Goal: Transaction & Acquisition: Subscribe to service/newsletter

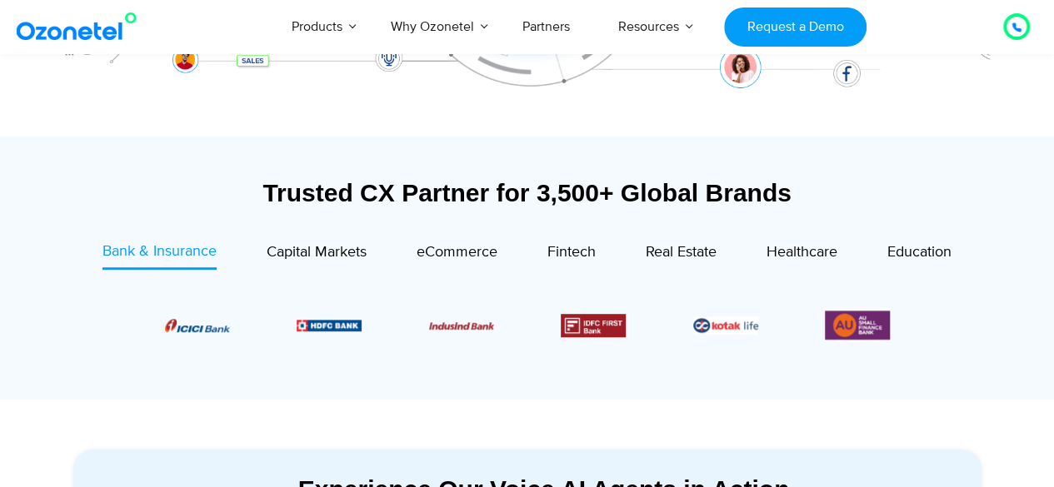
scroll to position [451, 0]
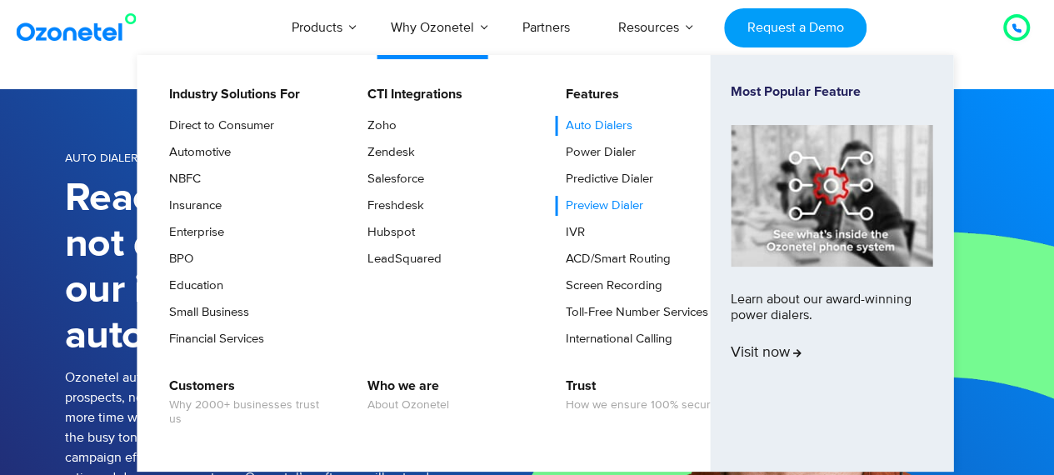
drag, startPoint x: 597, startPoint y: 202, endPoint x: 589, endPoint y: 202, distance: 8.4
click at [589, 202] on link "Preview Dialer" at bounding box center [600, 206] width 91 height 20
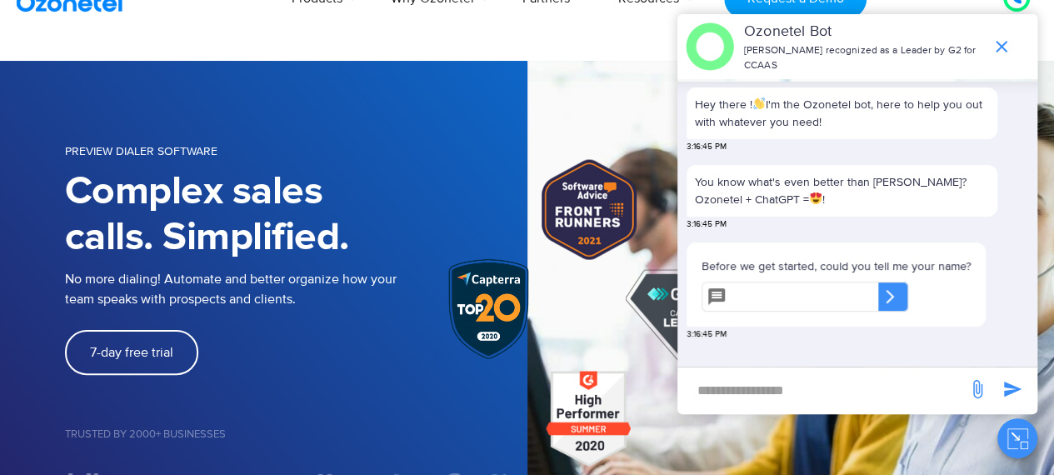
scroll to position [72, 0]
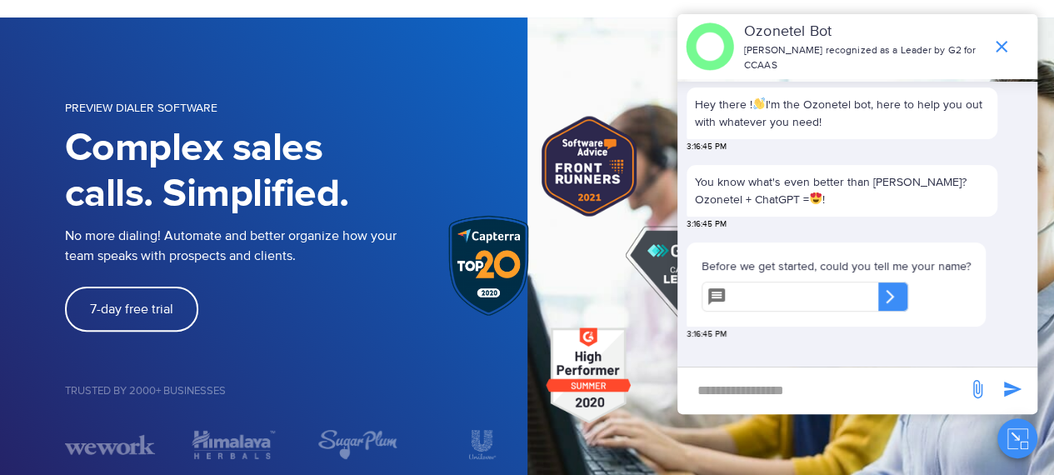
click at [998, 42] on icon "end chat or minimize" at bounding box center [1001, 47] width 12 height 12
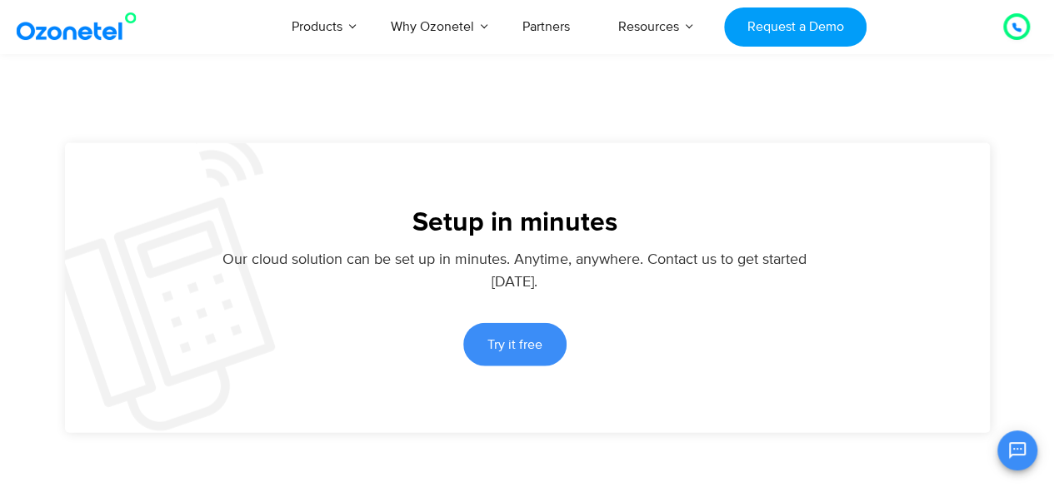
scroll to position [1821, 0]
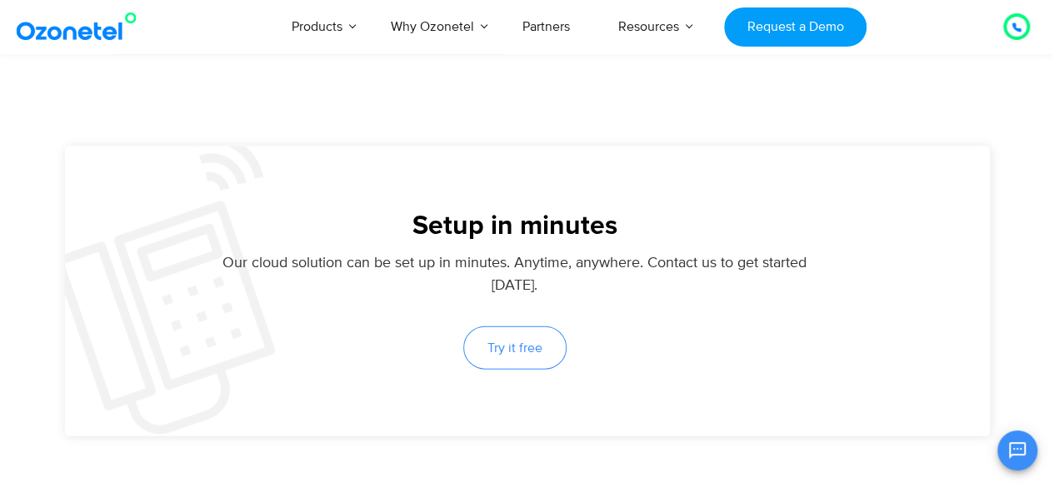
click at [503, 363] on link "Try it free" at bounding box center [514, 347] width 103 height 43
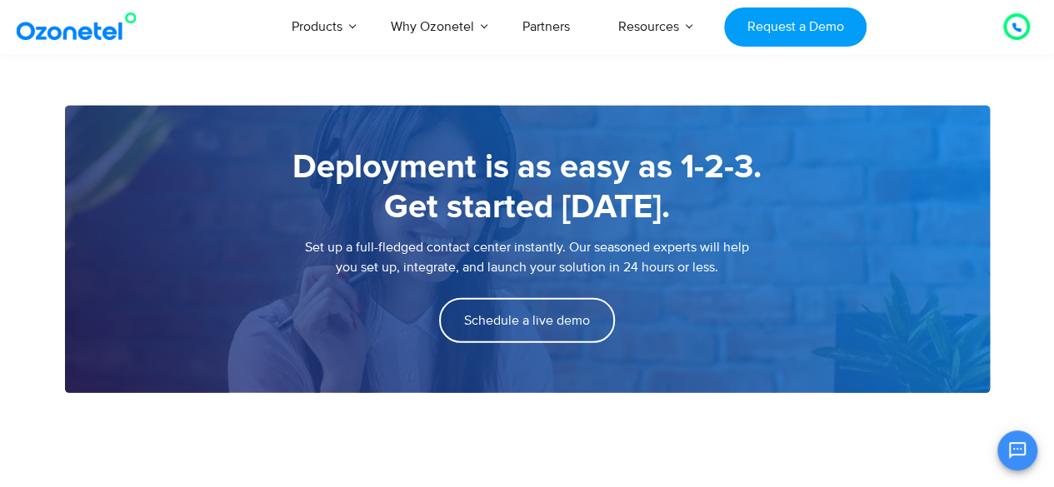
scroll to position [2309, 0]
